Goal: Transaction & Acquisition: Purchase product/service

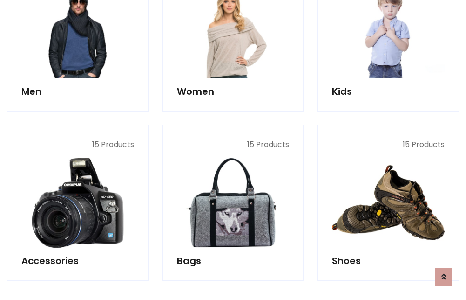
scroll to position [312, 0]
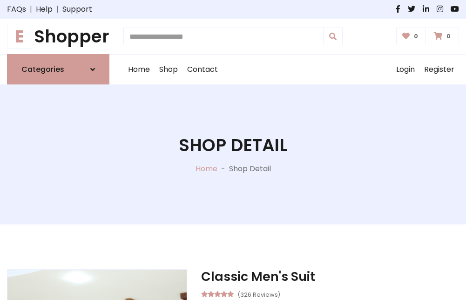
click at [58, 36] on h1 "E Shopper" at bounding box center [58, 36] width 102 height 20
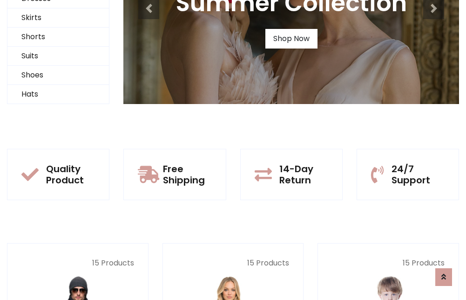
scroll to position [90, 0]
